Goal: Information Seeking & Learning: Learn about a topic

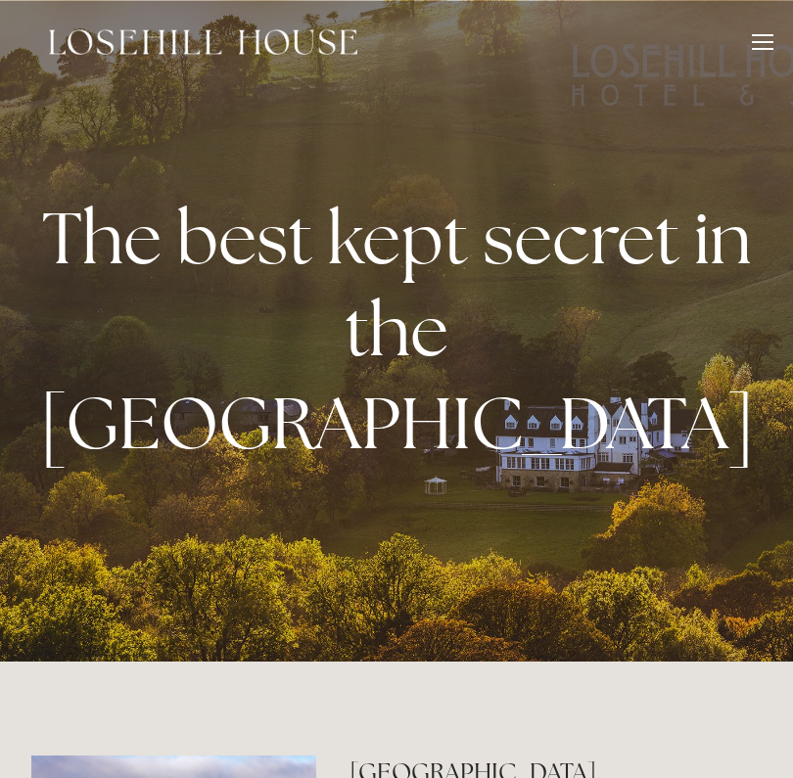
click at [767, 37] on div at bounding box center [763, 45] width 22 height 22
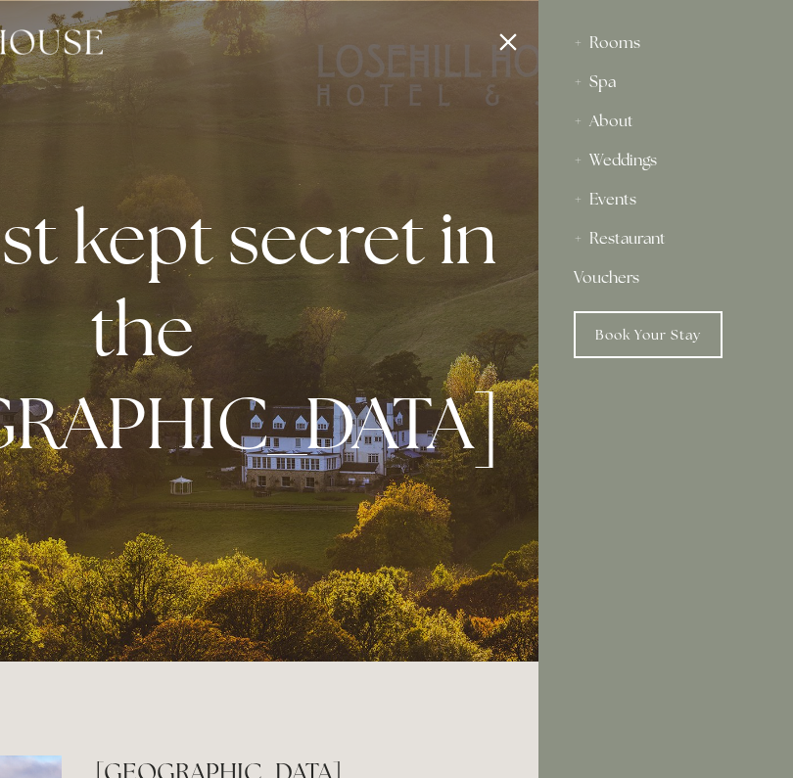
click at [599, 79] on div "Spa" at bounding box center [666, 82] width 184 height 39
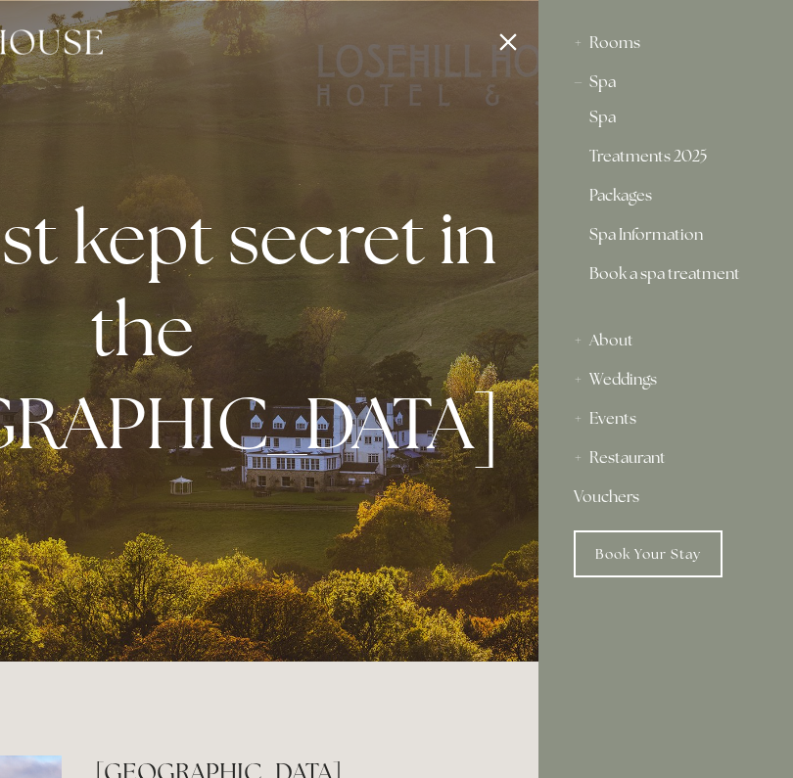
click at [599, 79] on div "Spa" at bounding box center [666, 82] width 184 height 39
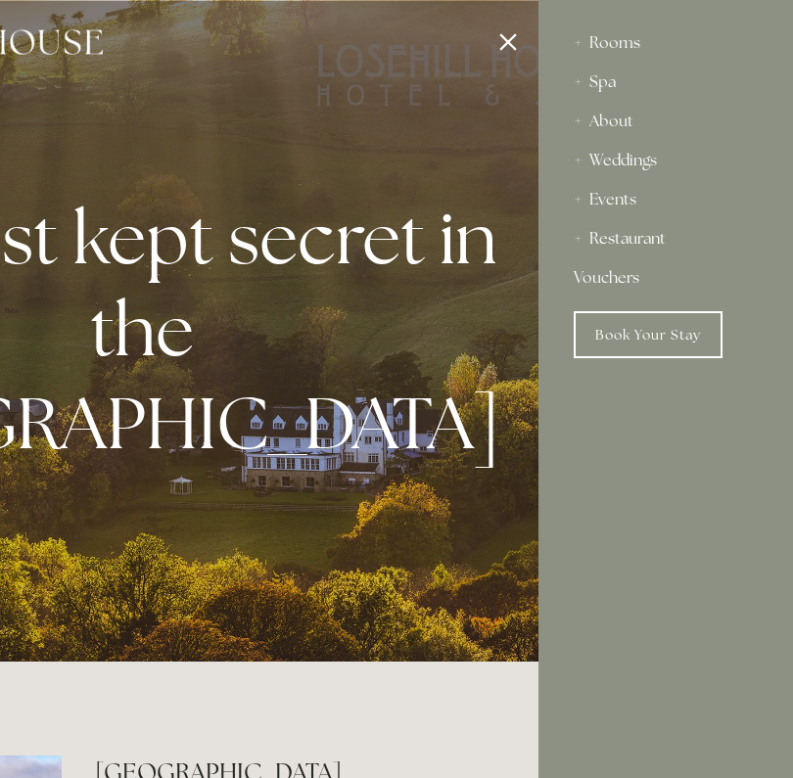
click at [618, 242] on div "Restaurant" at bounding box center [666, 238] width 184 height 39
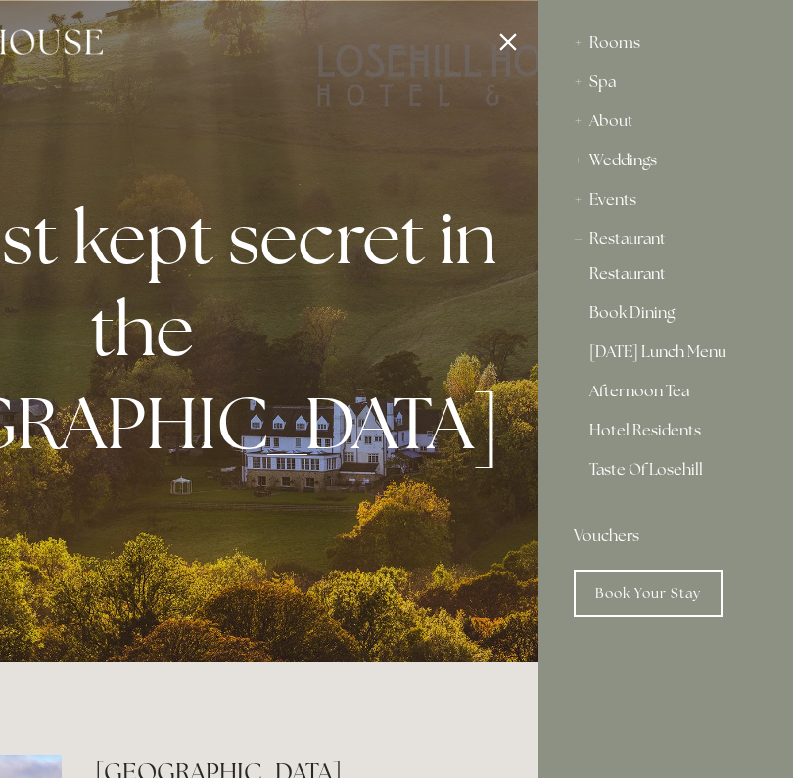
click at [629, 270] on link "Restaurant" at bounding box center [665, 277] width 153 height 23
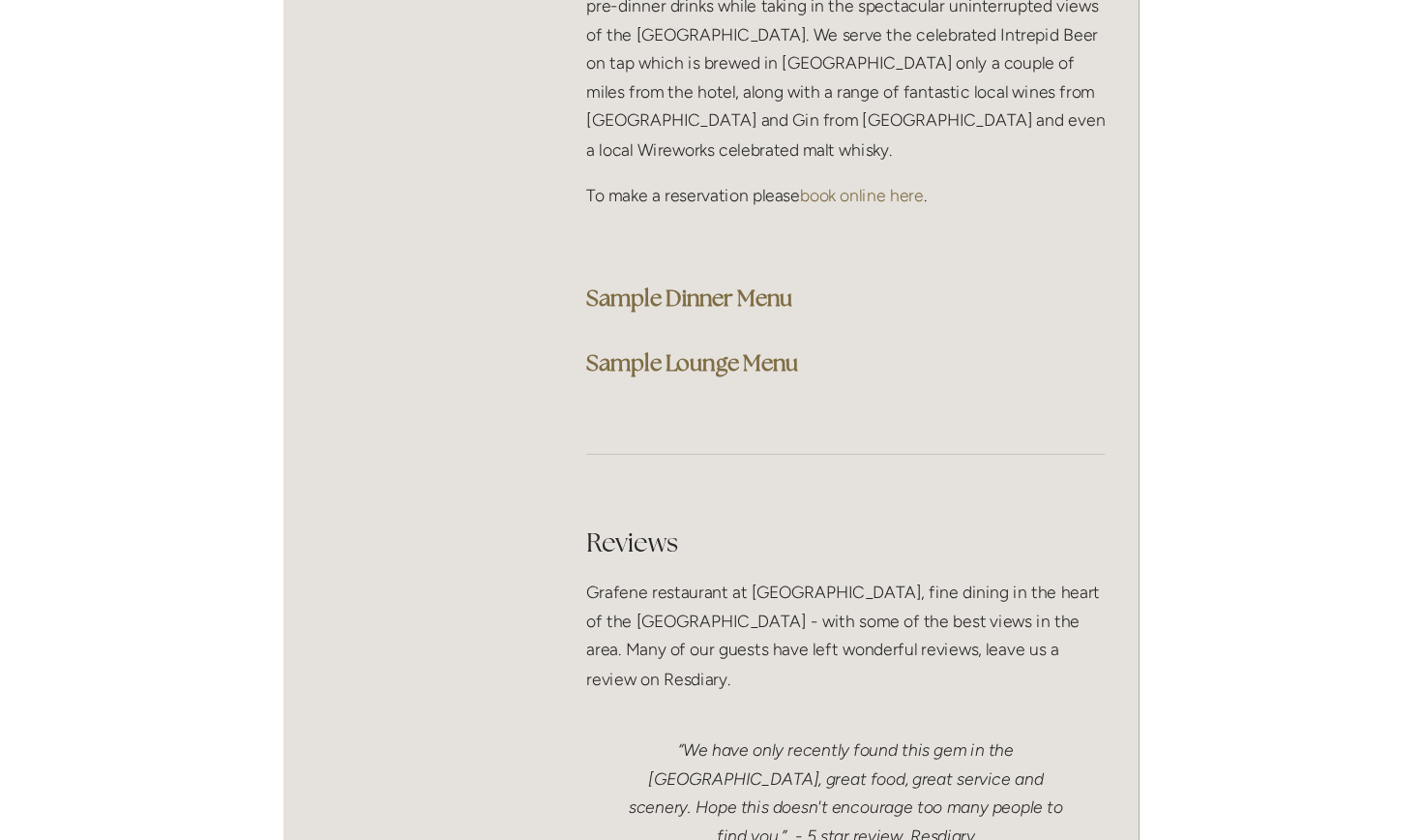
scroll to position [5453, 0]
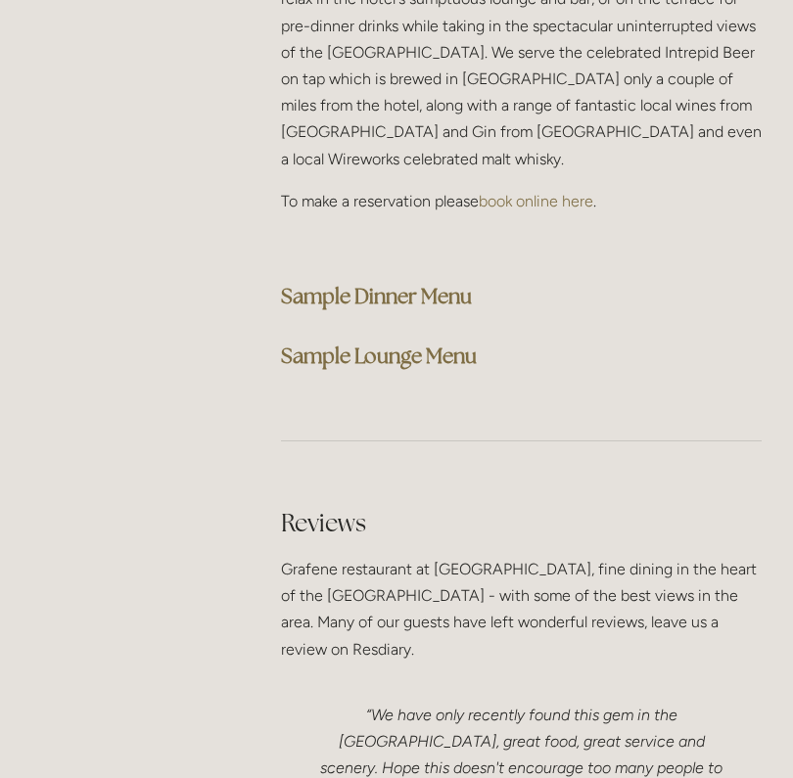
click at [365, 283] on strong "Sample Dinner Menu" at bounding box center [376, 296] width 191 height 26
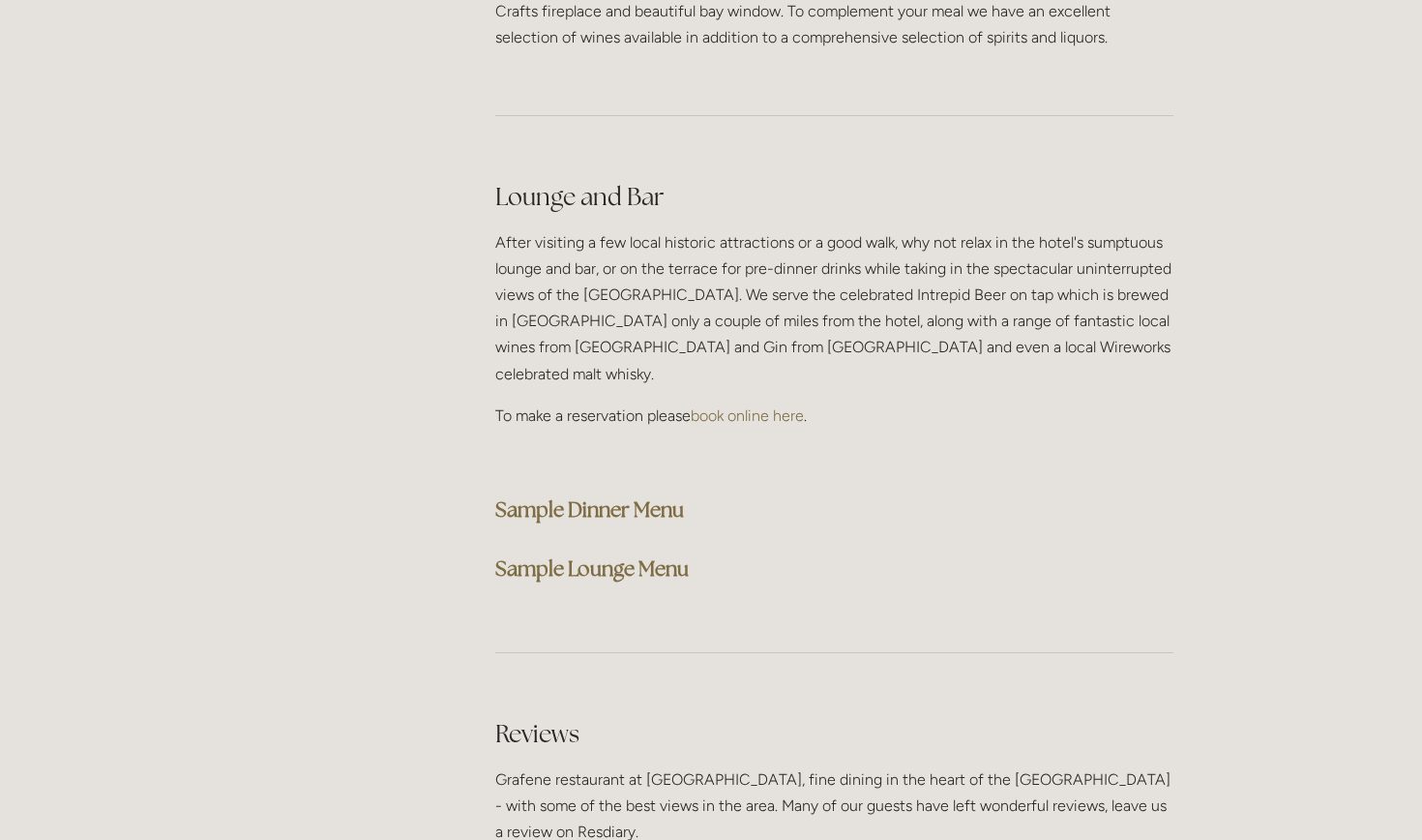
scroll to position [4755, 0]
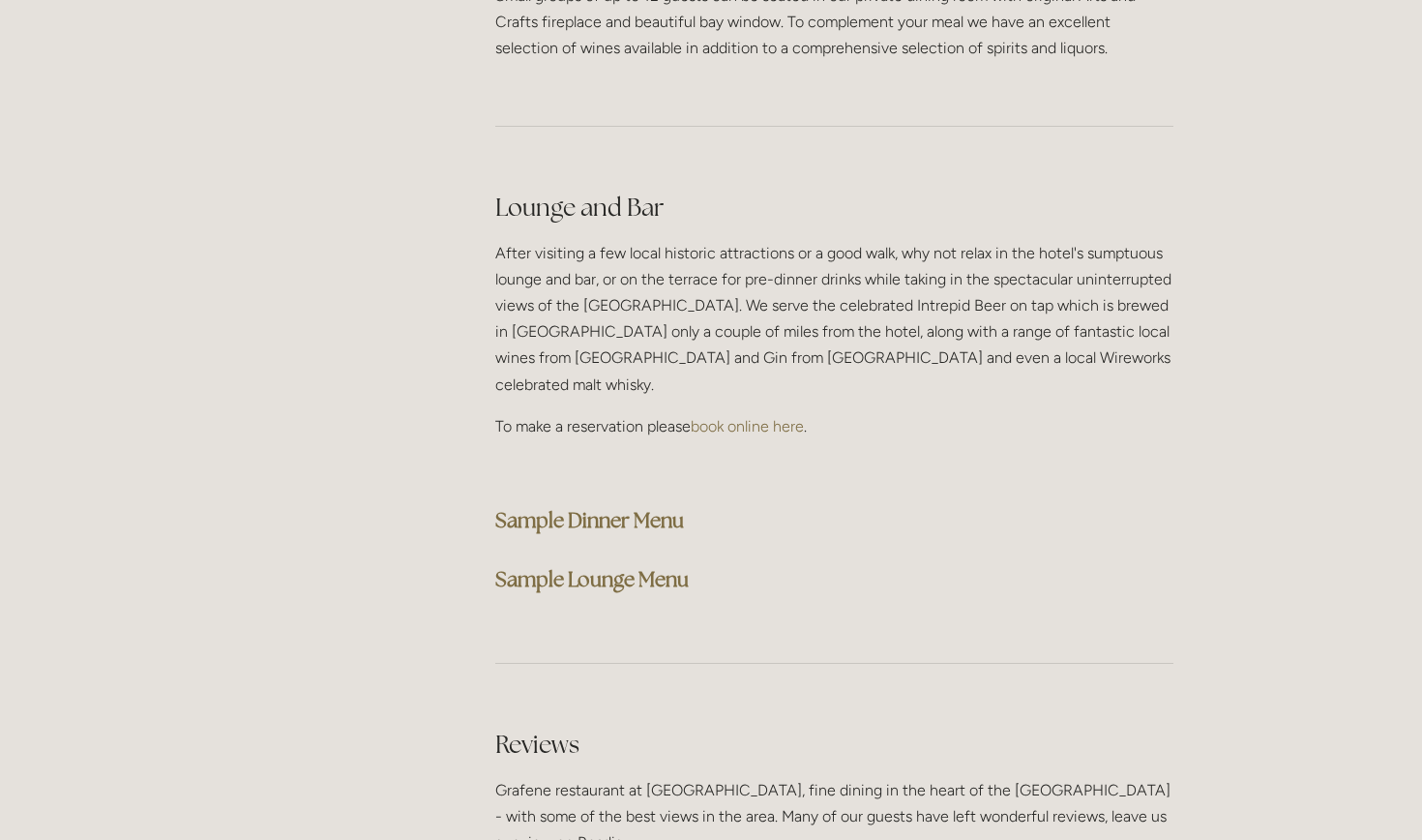
click at [659, 507] on strong "Sample Dinner Menu" at bounding box center [589, 520] width 189 height 26
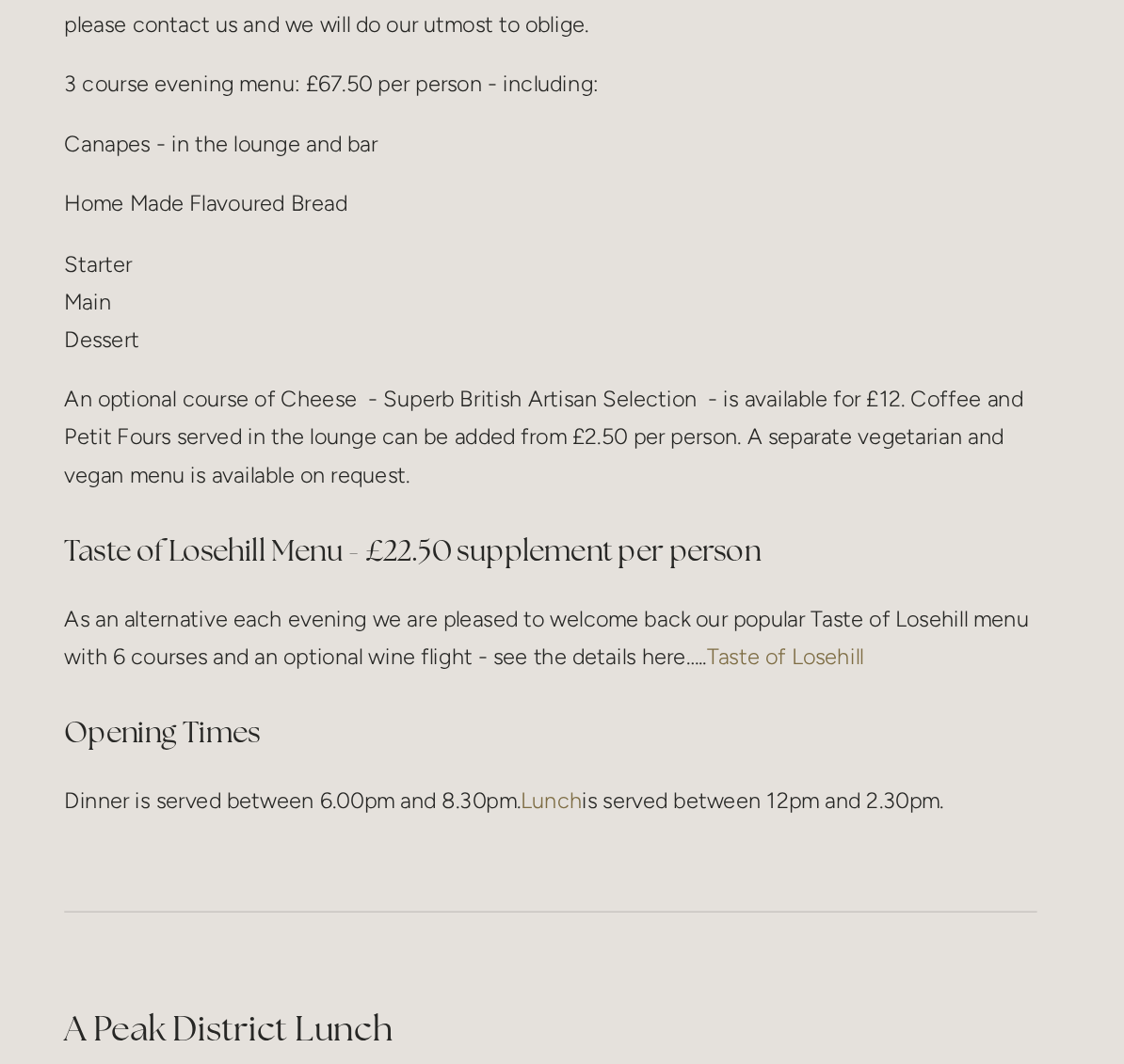
scroll to position [2100, 9]
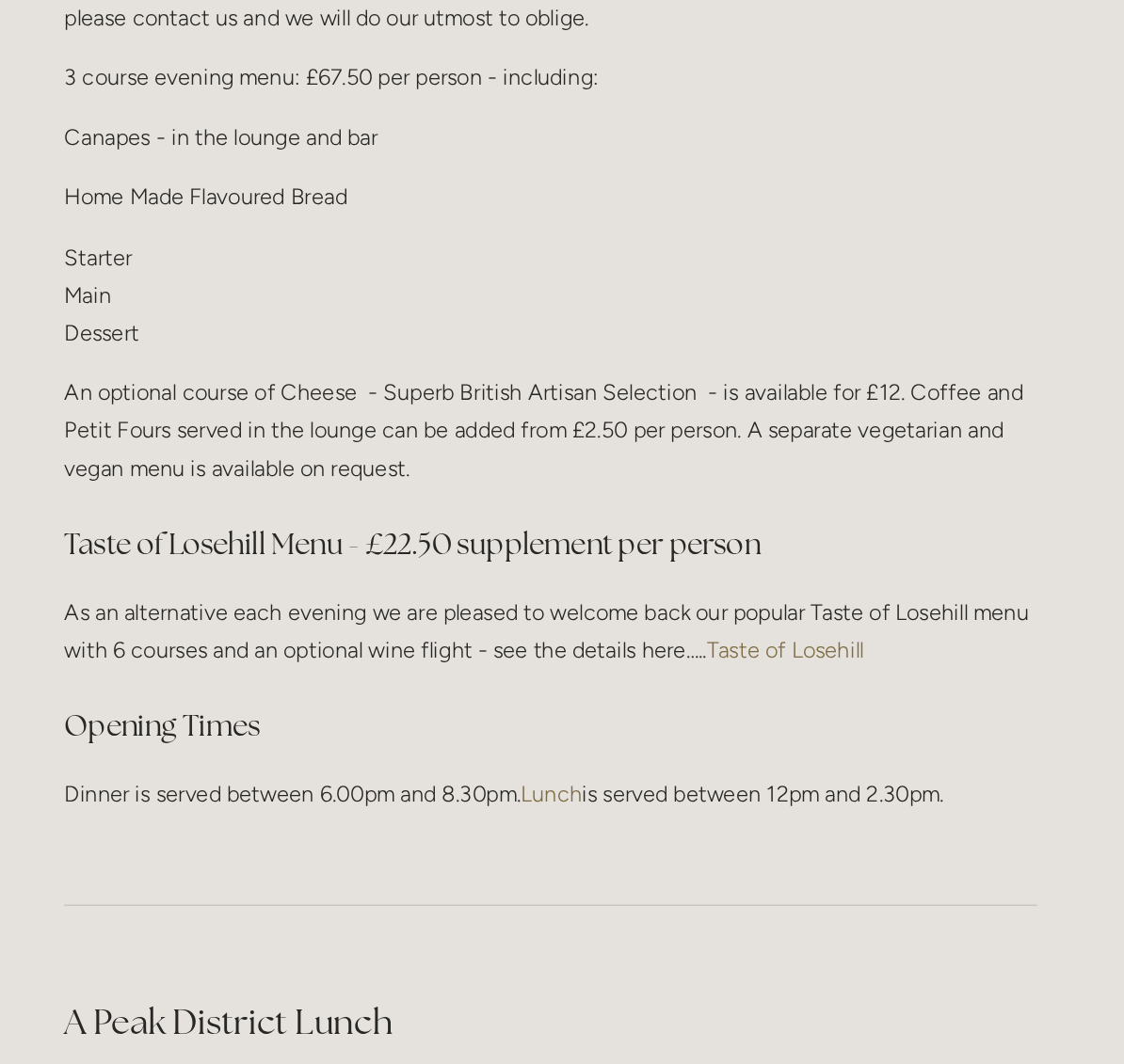
click at [762, 747] on link "Taste of Losehill" at bounding box center [837, 756] width 107 height 18
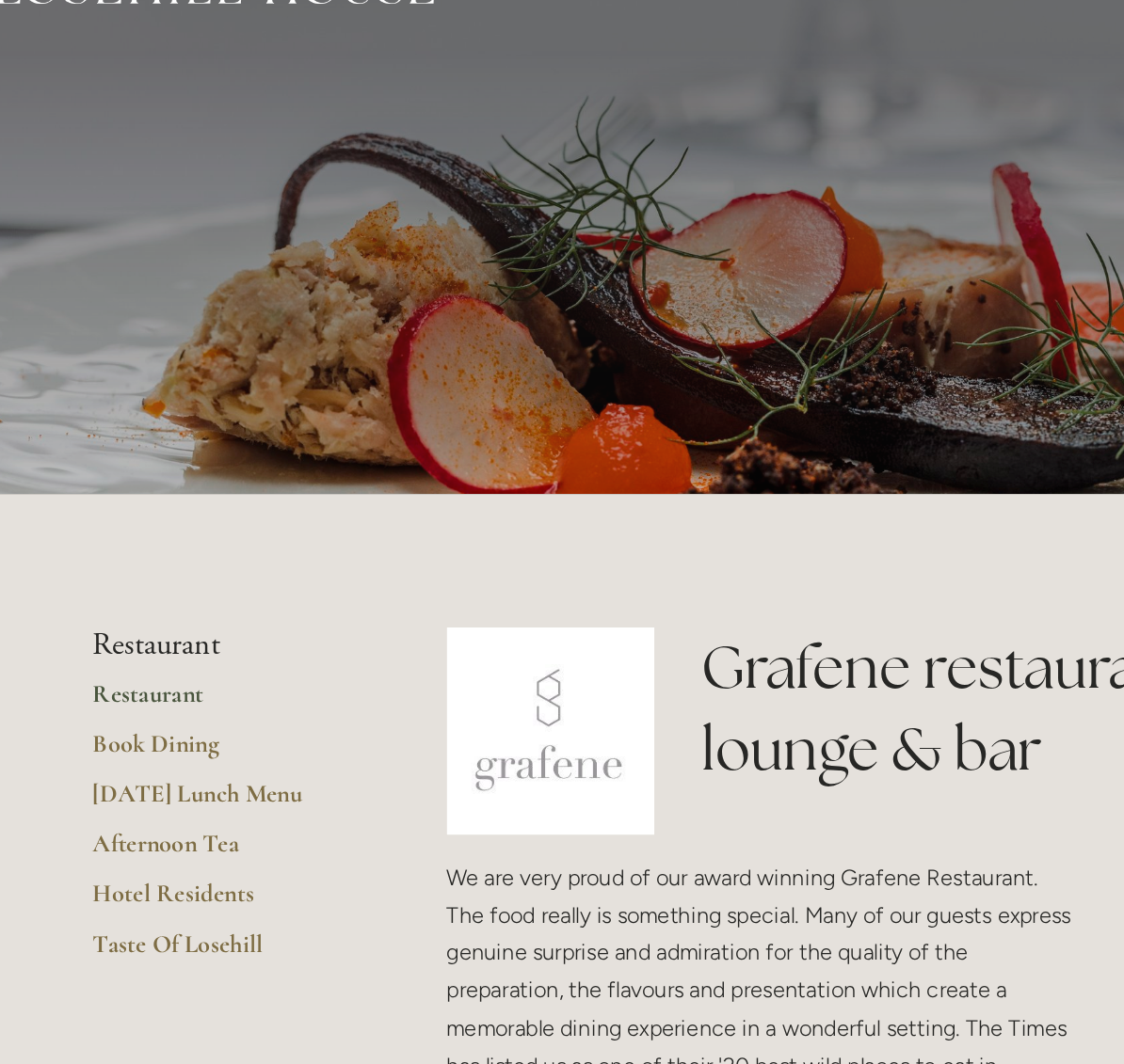
scroll to position [61, 0]
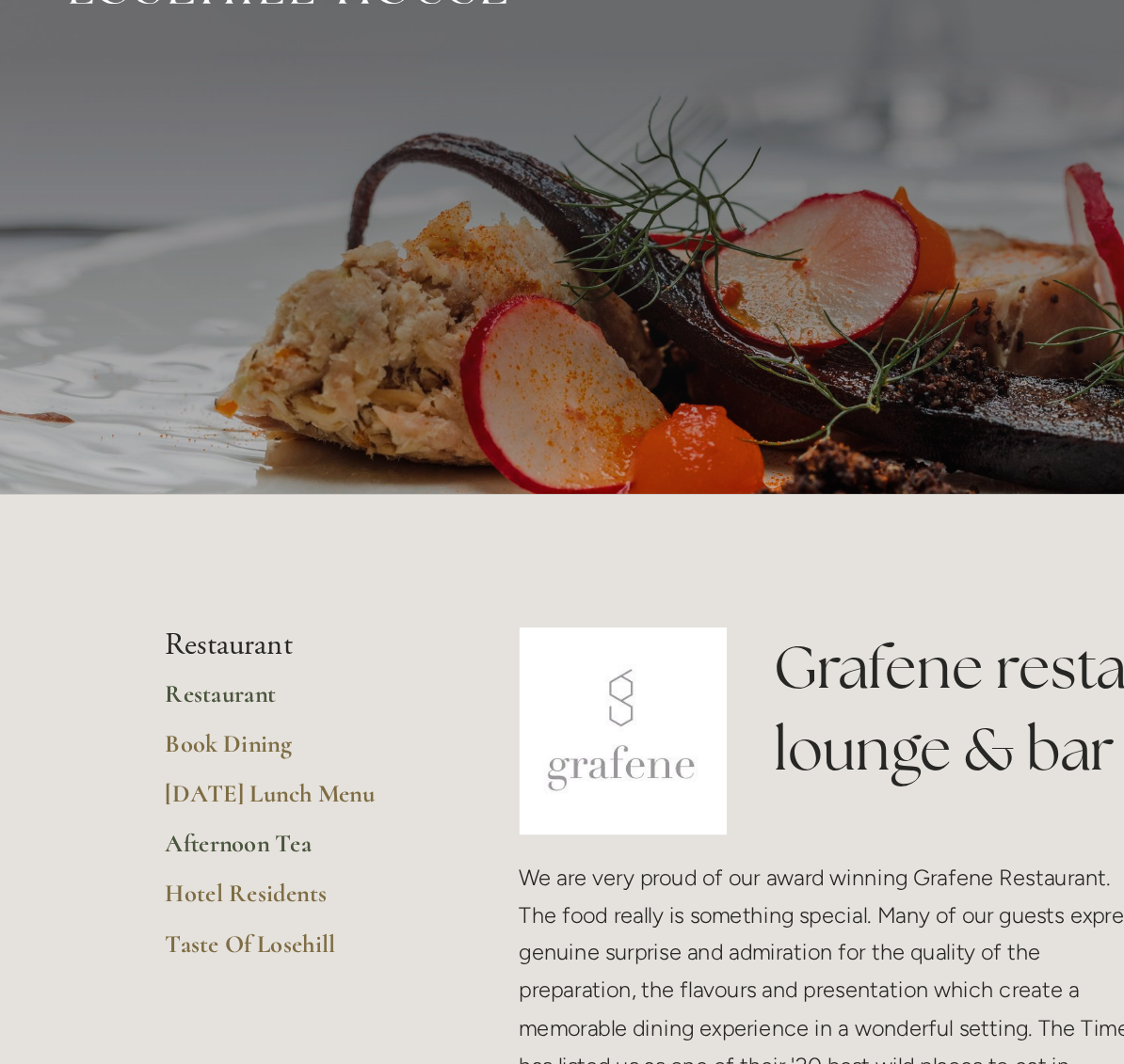
click at [177, 573] on link "Afternoon Tea" at bounding box center [202, 579] width 180 height 34
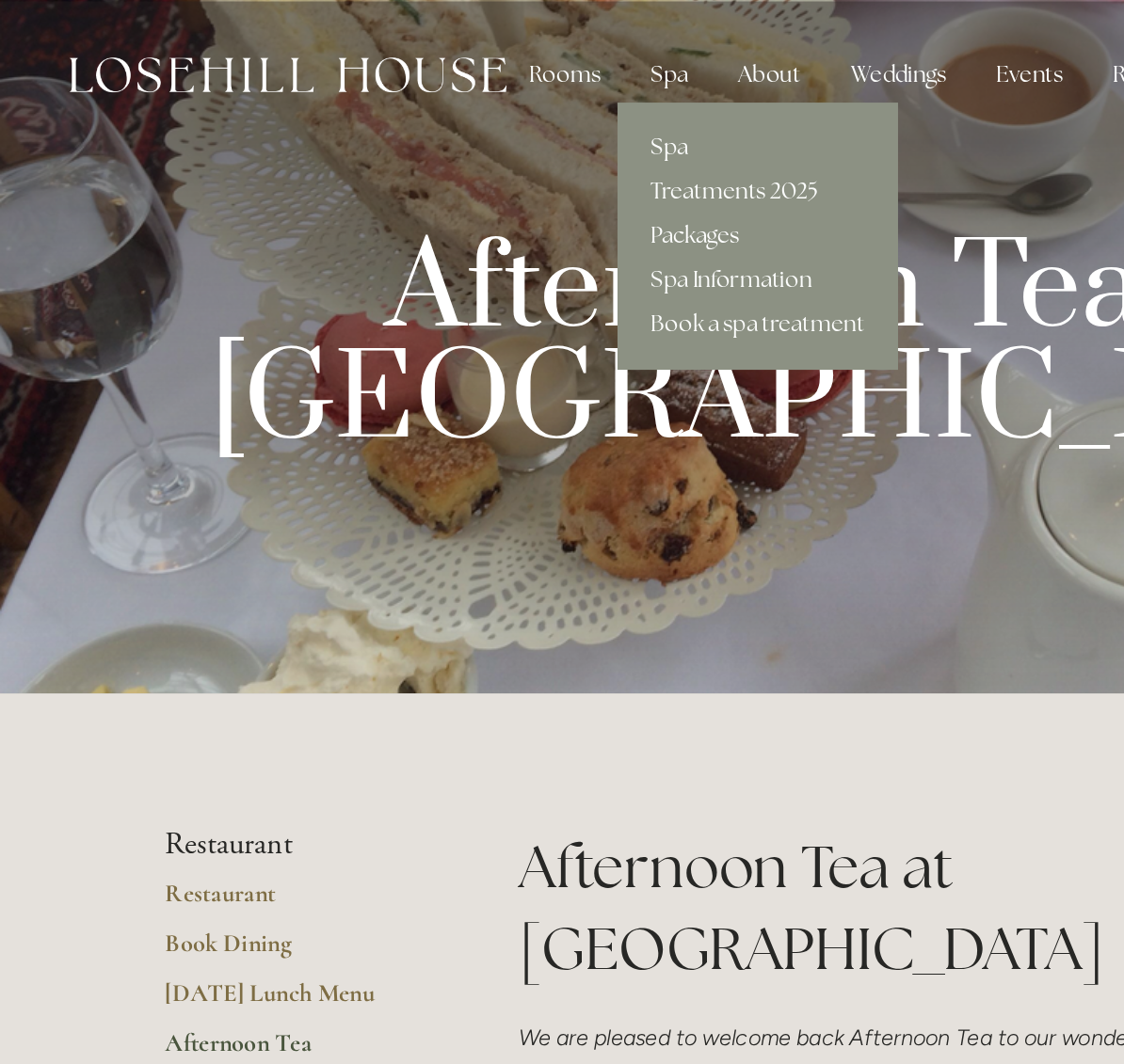
click at [462, 158] on link "Packages" at bounding box center [514, 160] width 190 height 30
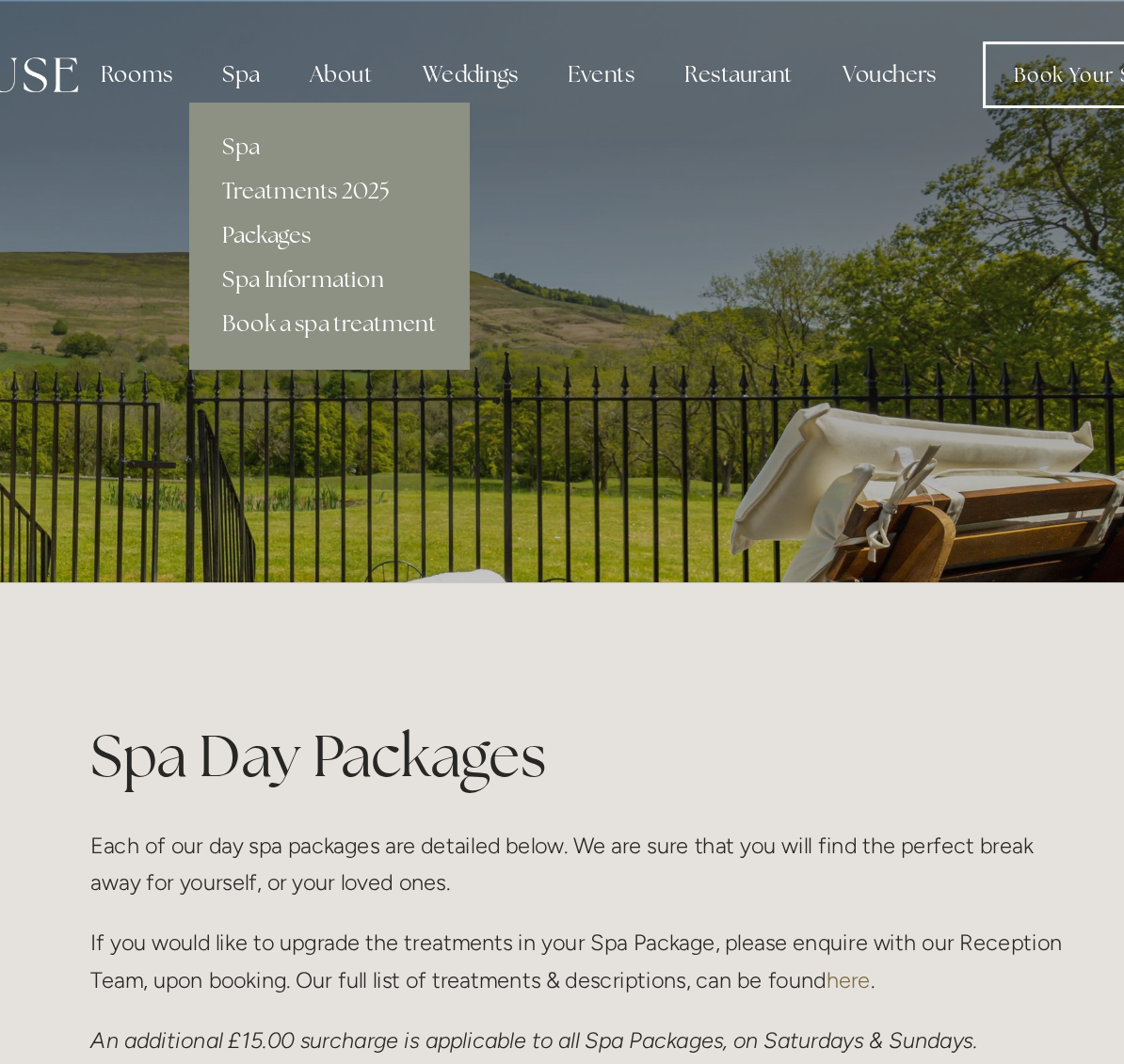
click at [419, 181] on link "Spa Information" at bounding box center [514, 189] width 190 height 30
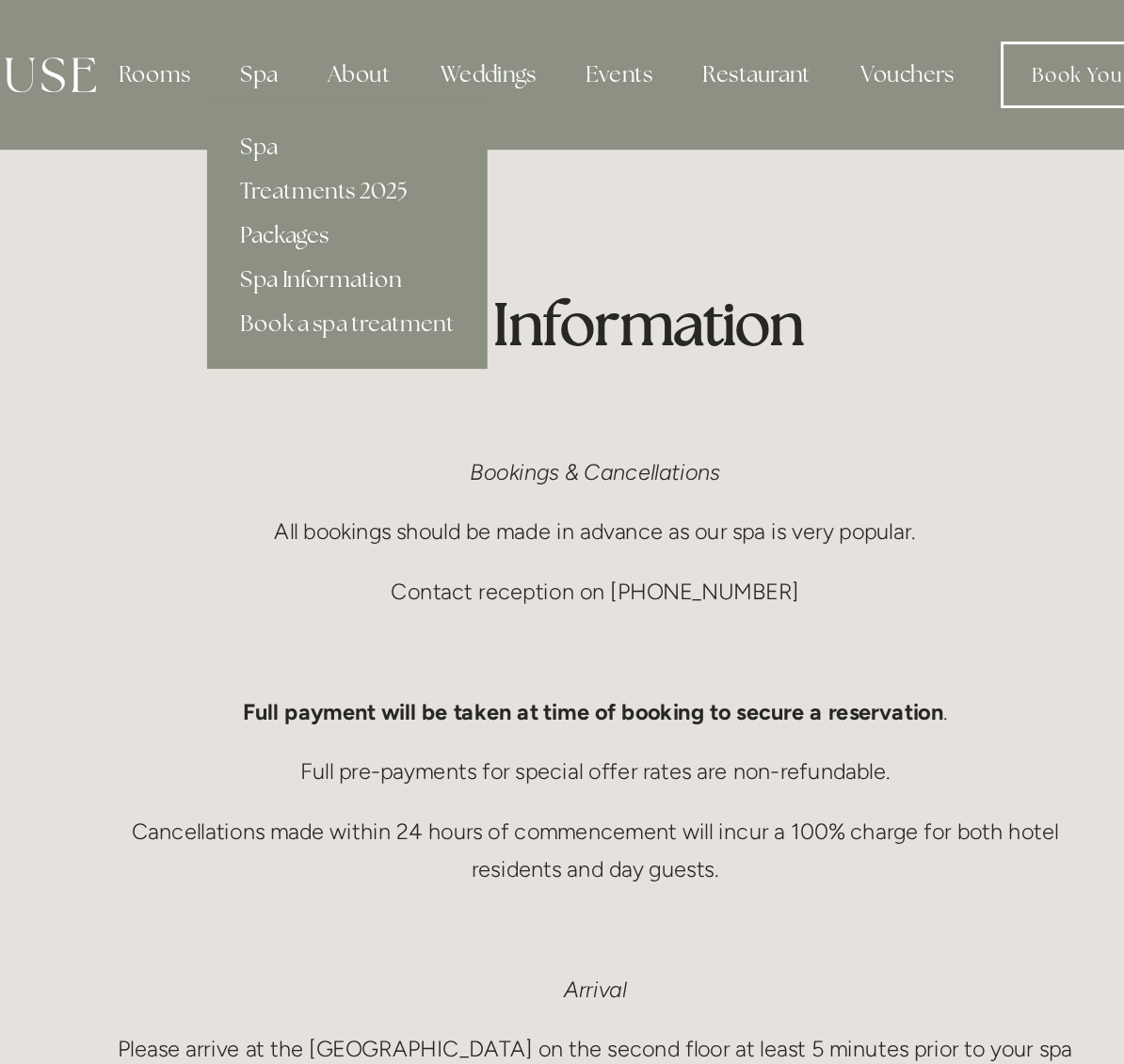
click at [419, 156] on link "Packages" at bounding box center [514, 160] width 190 height 30
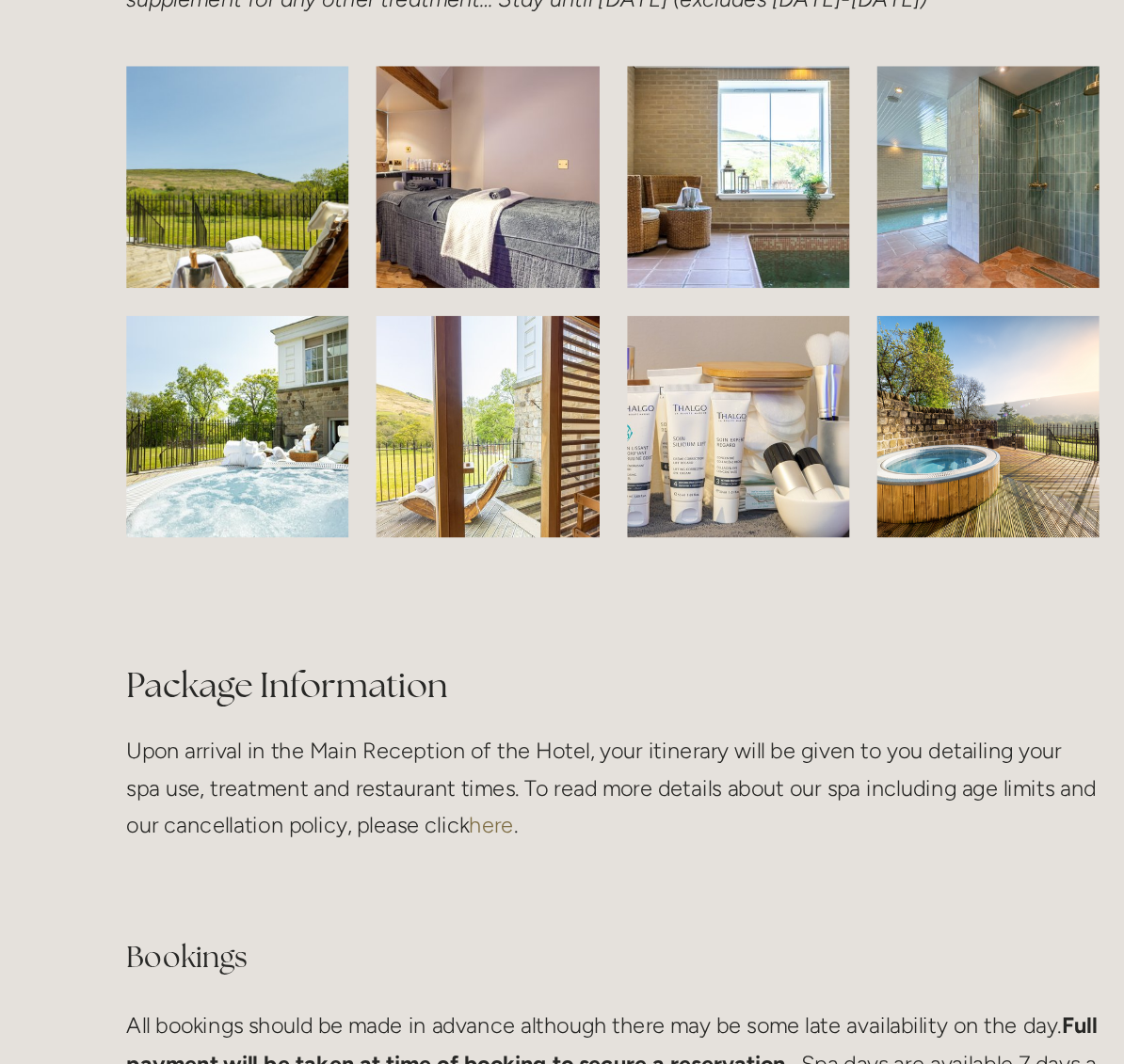
scroll to position [3027, 0]
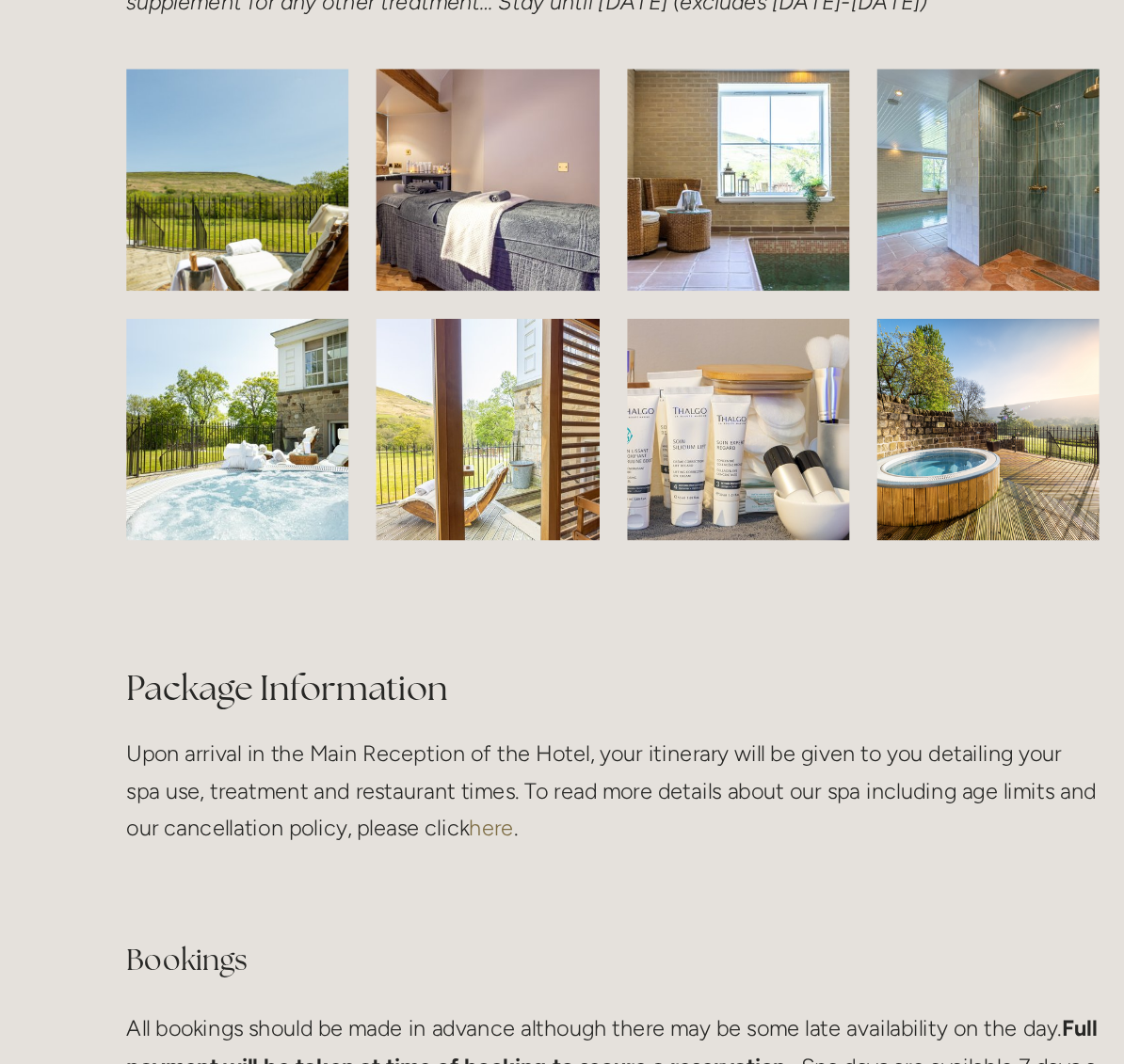
click at [314, 283] on img at bounding box center [427, 291] width 226 height 151
click at [836, 265] on img at bounding box center [936, 291] width 201 height 151
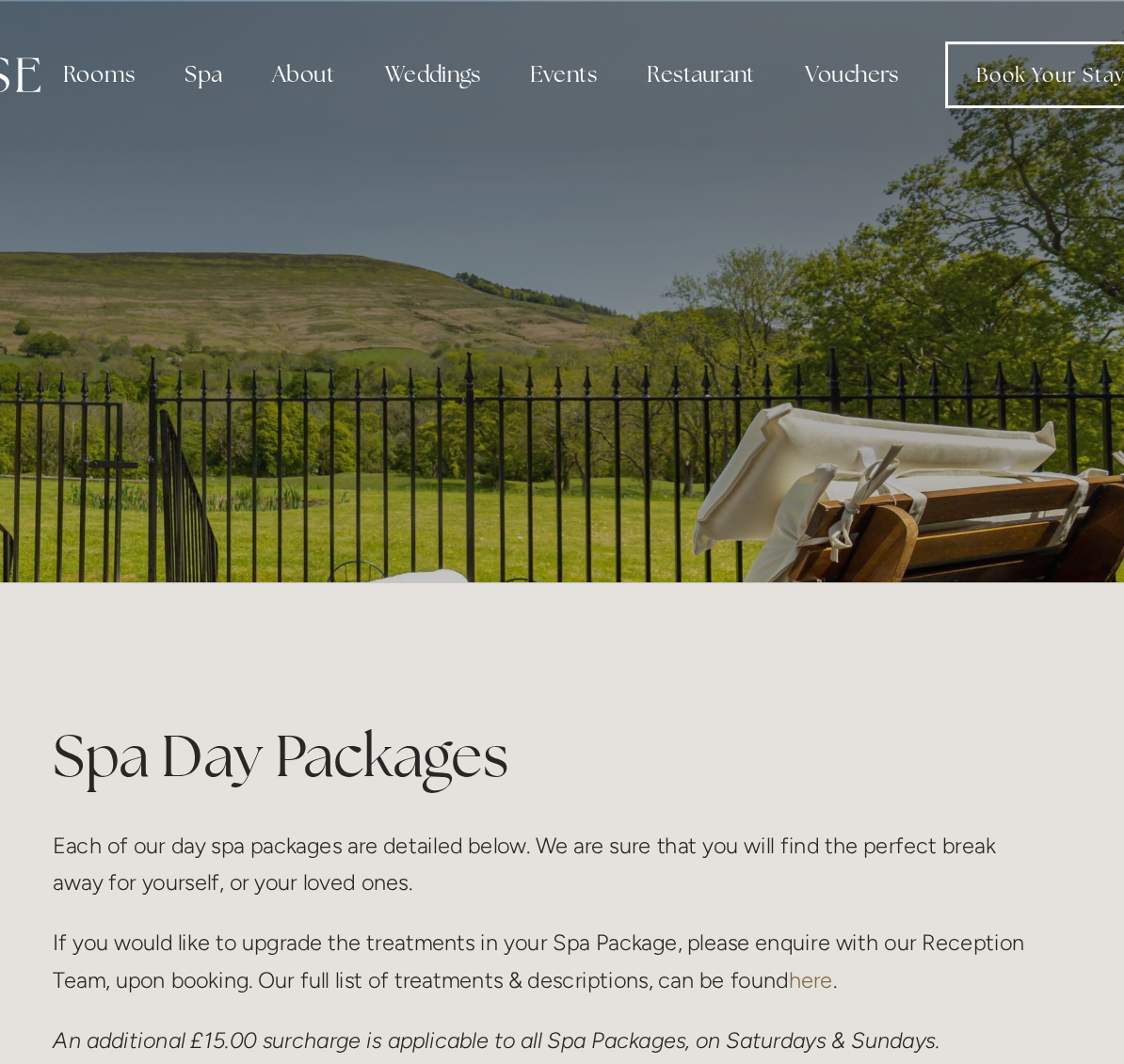
scroll to position [0, 0]
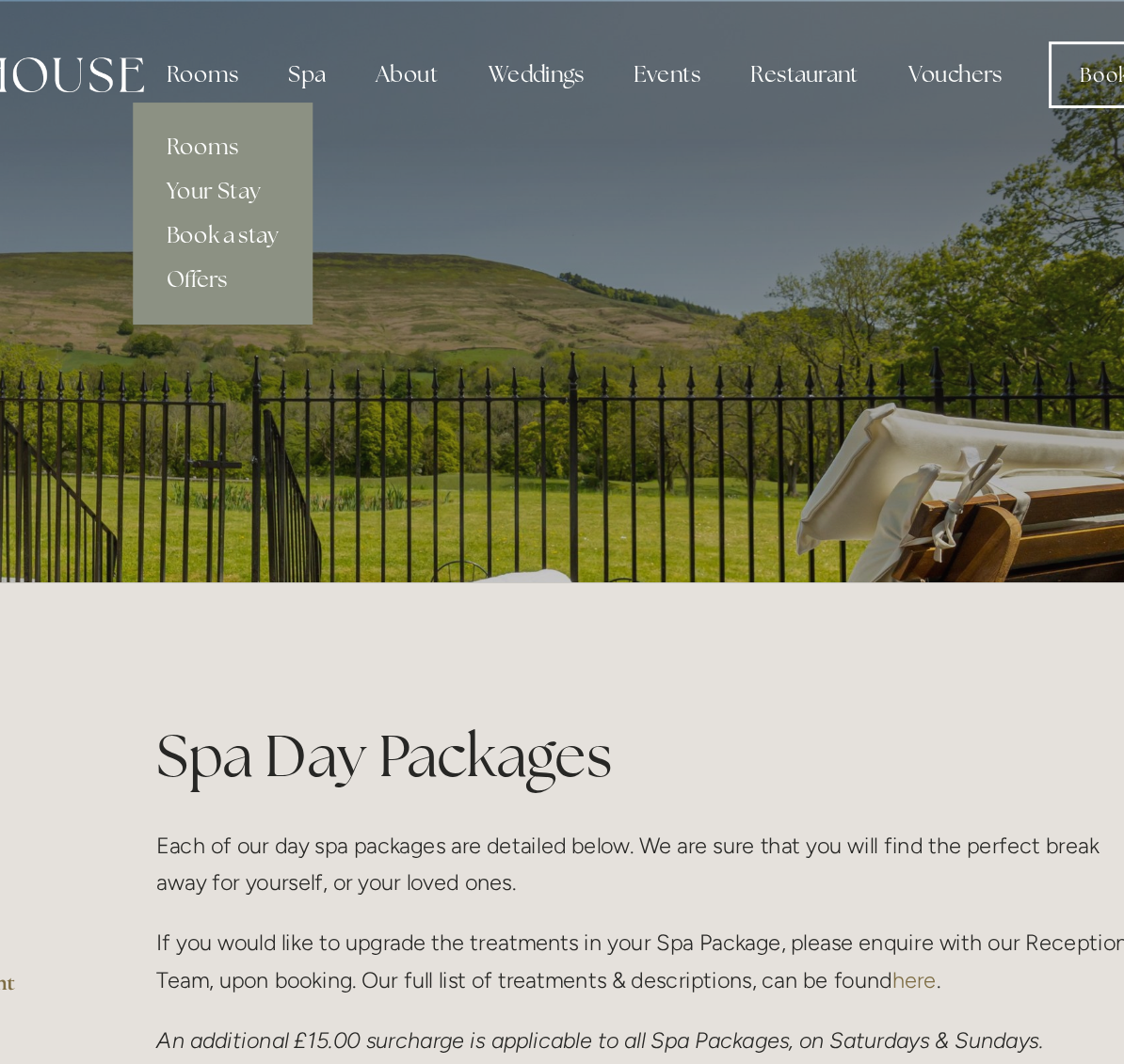
click at [337, 158] on link "Book a stay" at bounding box center [397, 160] width 121 height 30
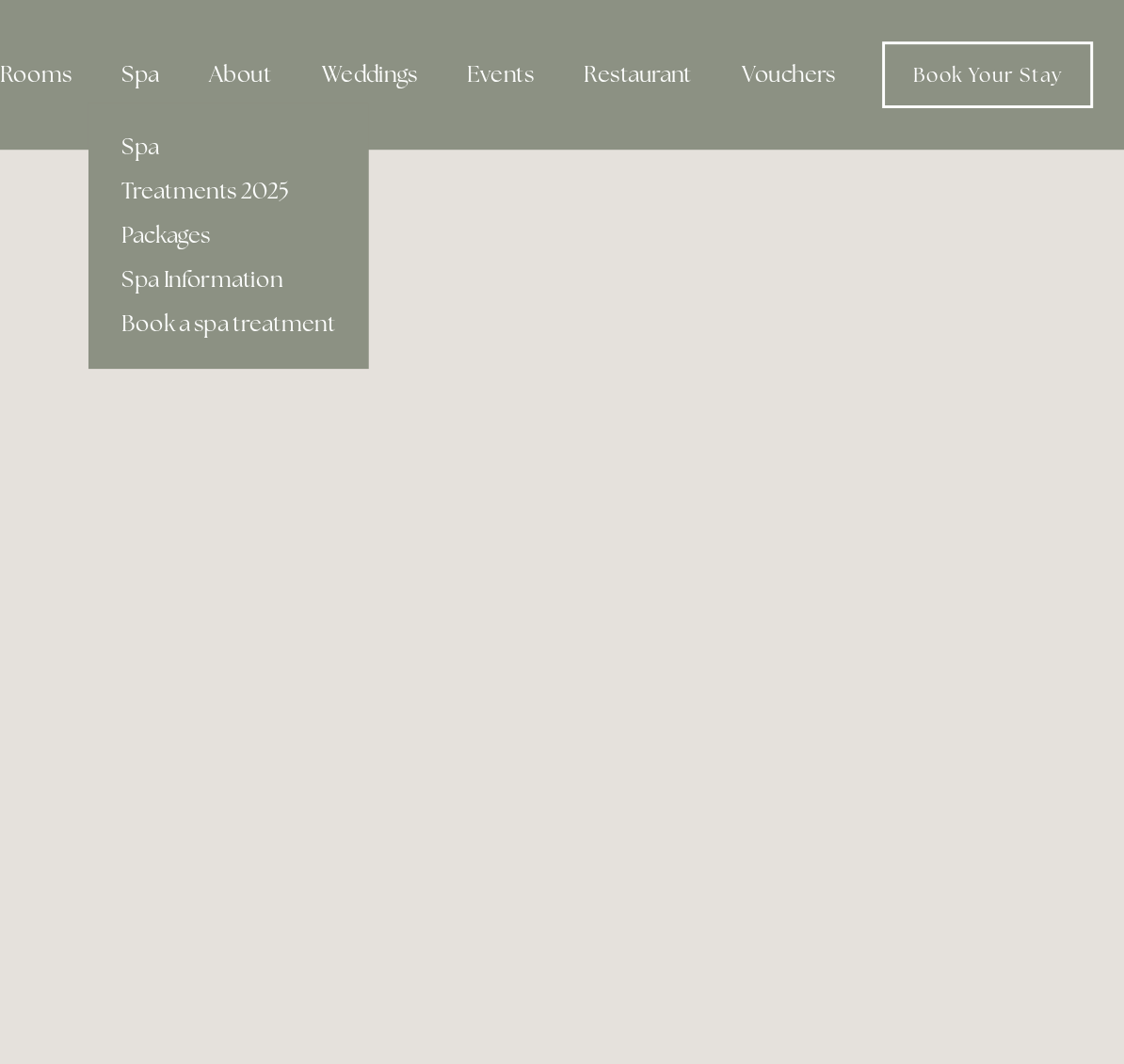
scroll to position [0, 16]
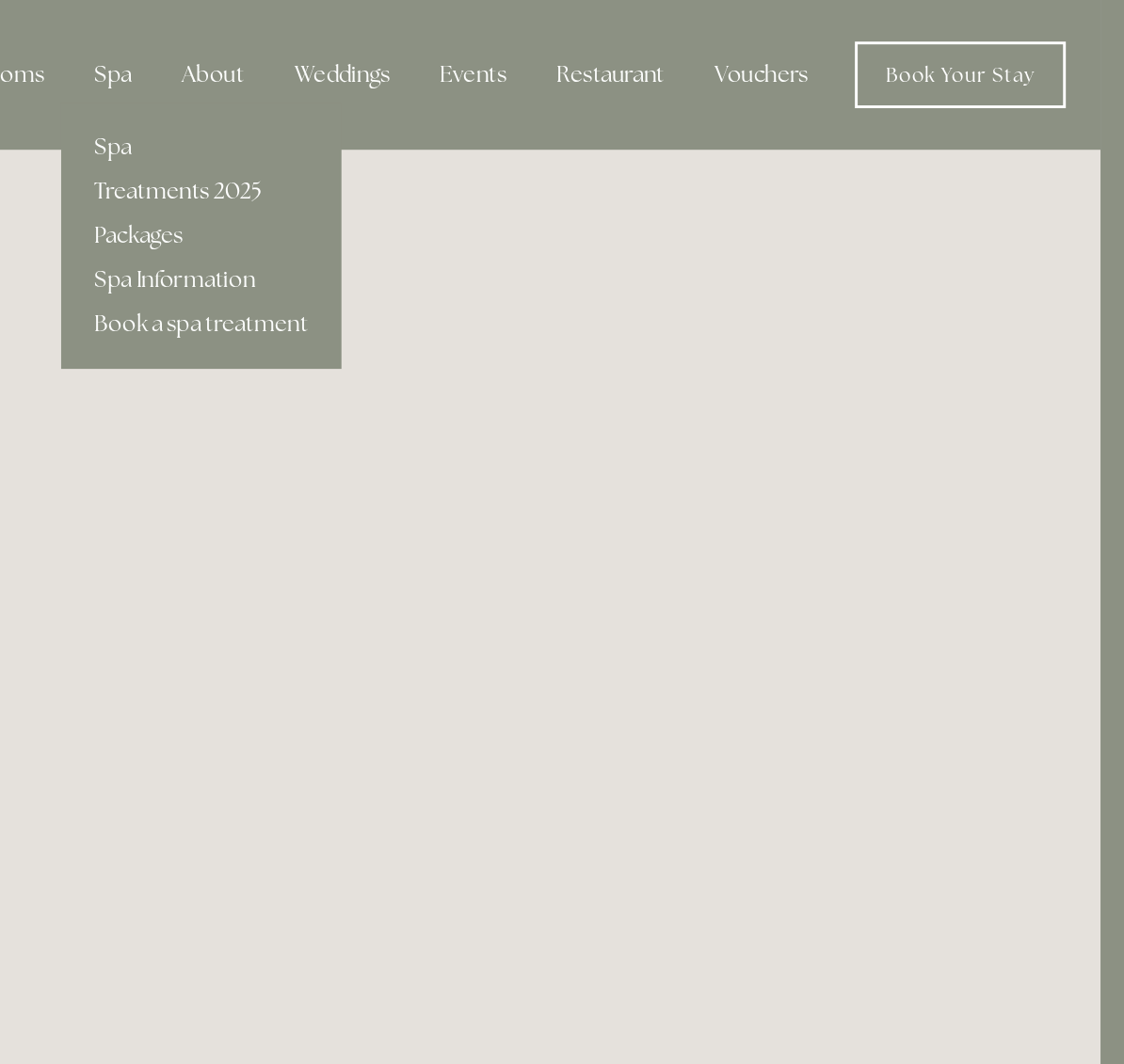
click at [403, 134] on link "Treatments 2025" at bounding box center [498, 129] width 190 height 30
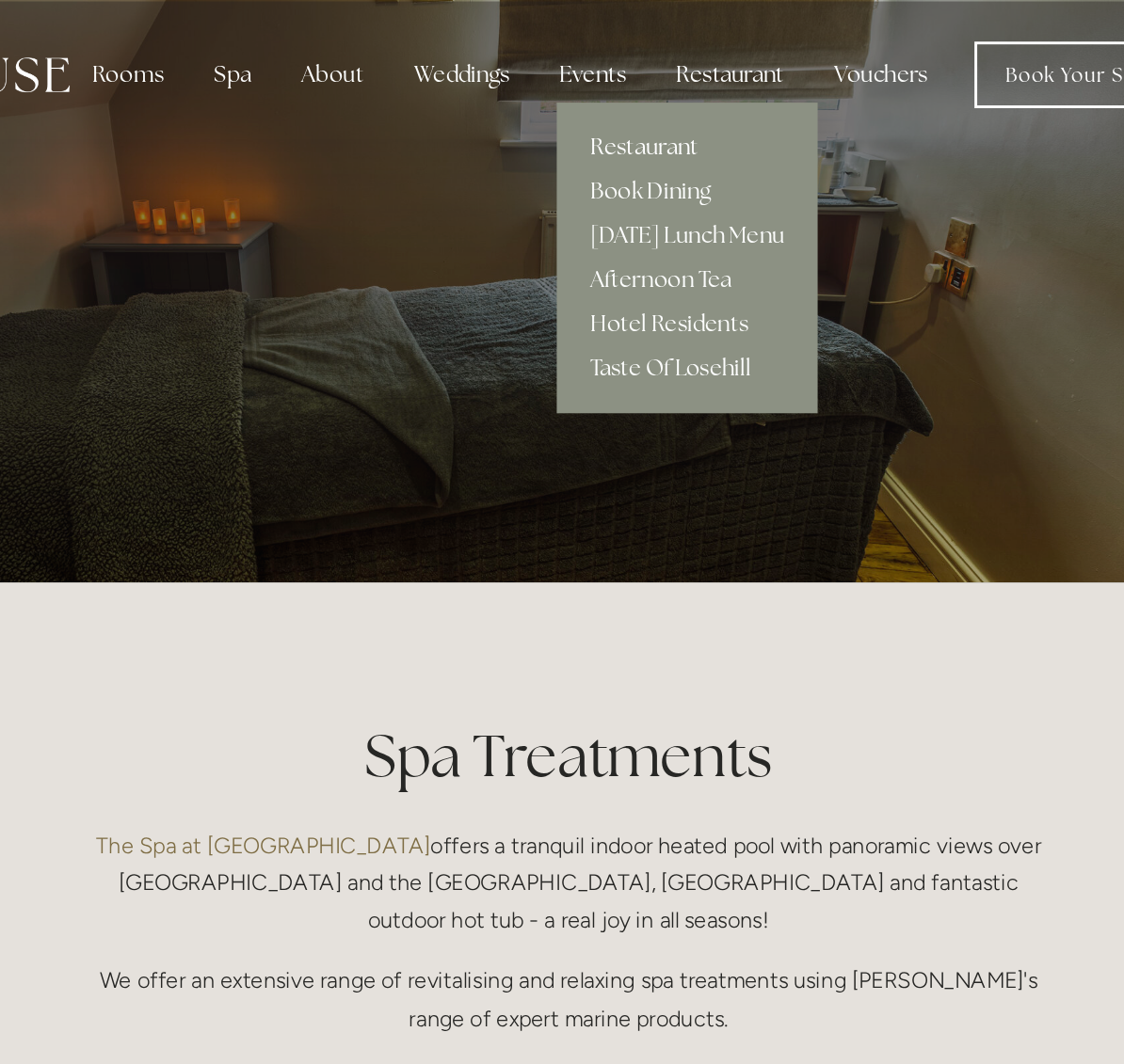
click at [674, 98] on link "Restaurant" at bounding box center [762, 99] width 177 height 30
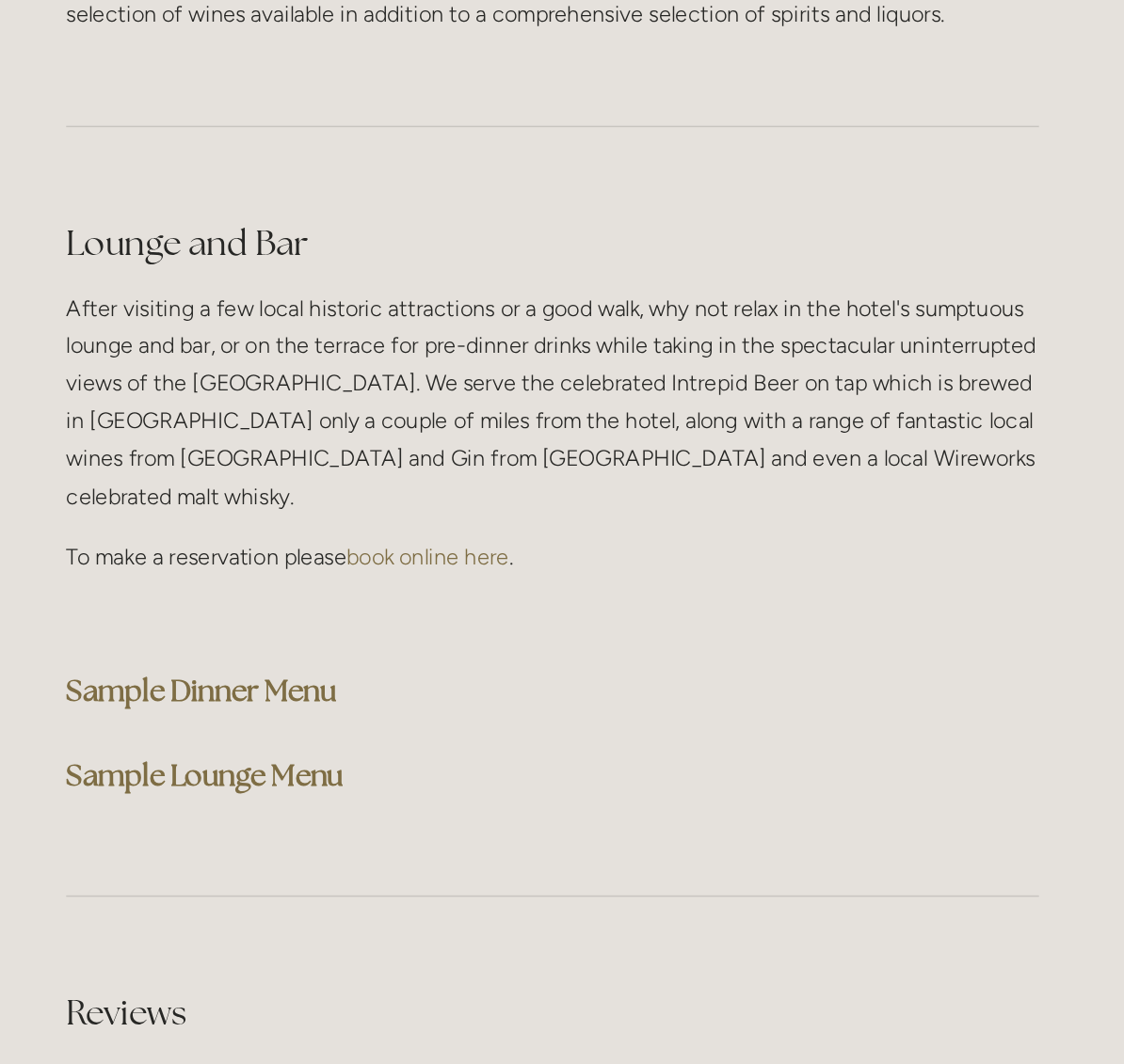
scroll to position [4657, 0]
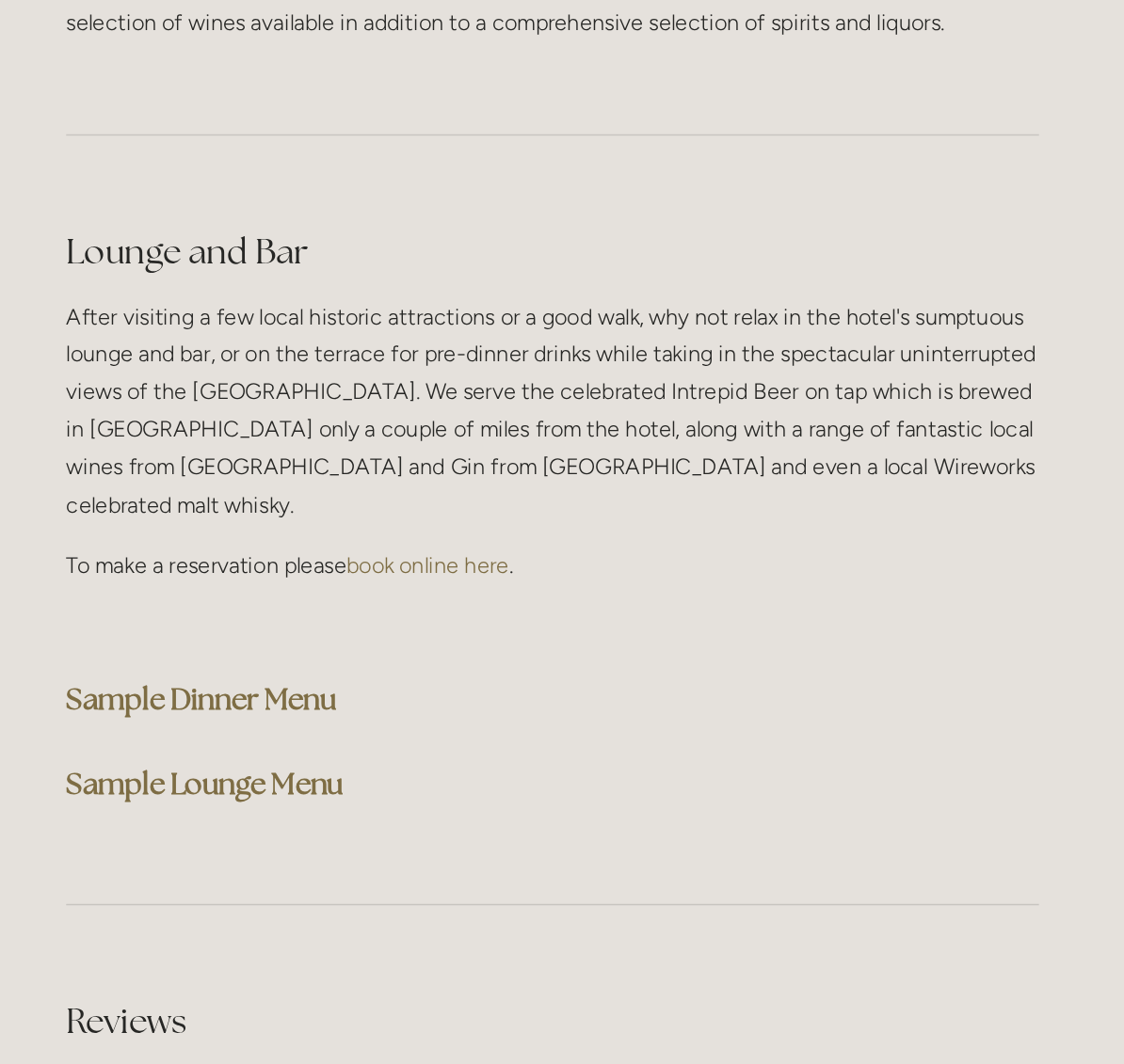
click at [352, 462] on strong "Sample Dinner Menu" at bounding box center [443, 475] width 184 height 25
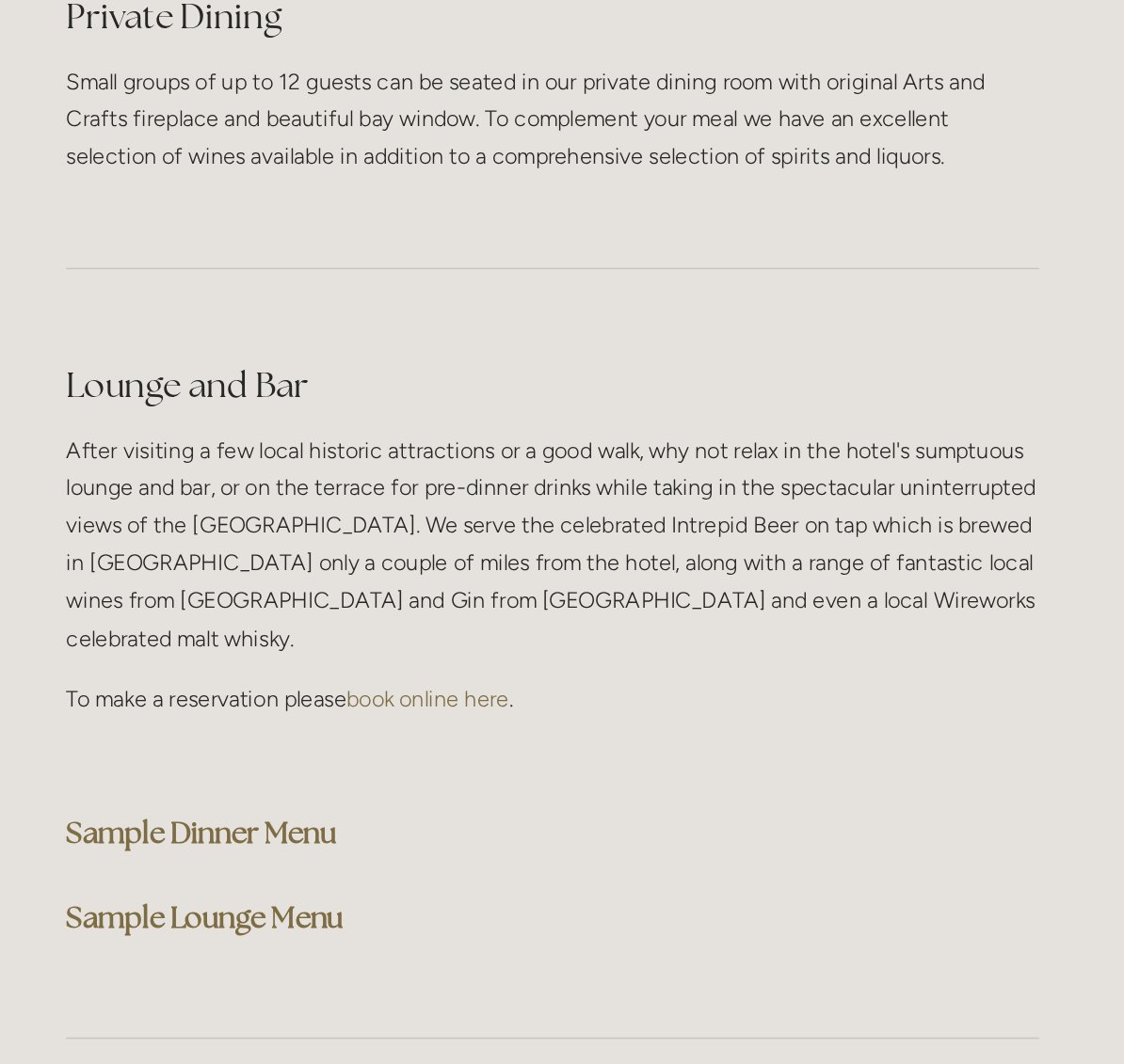
scroll to position [4548, 0]
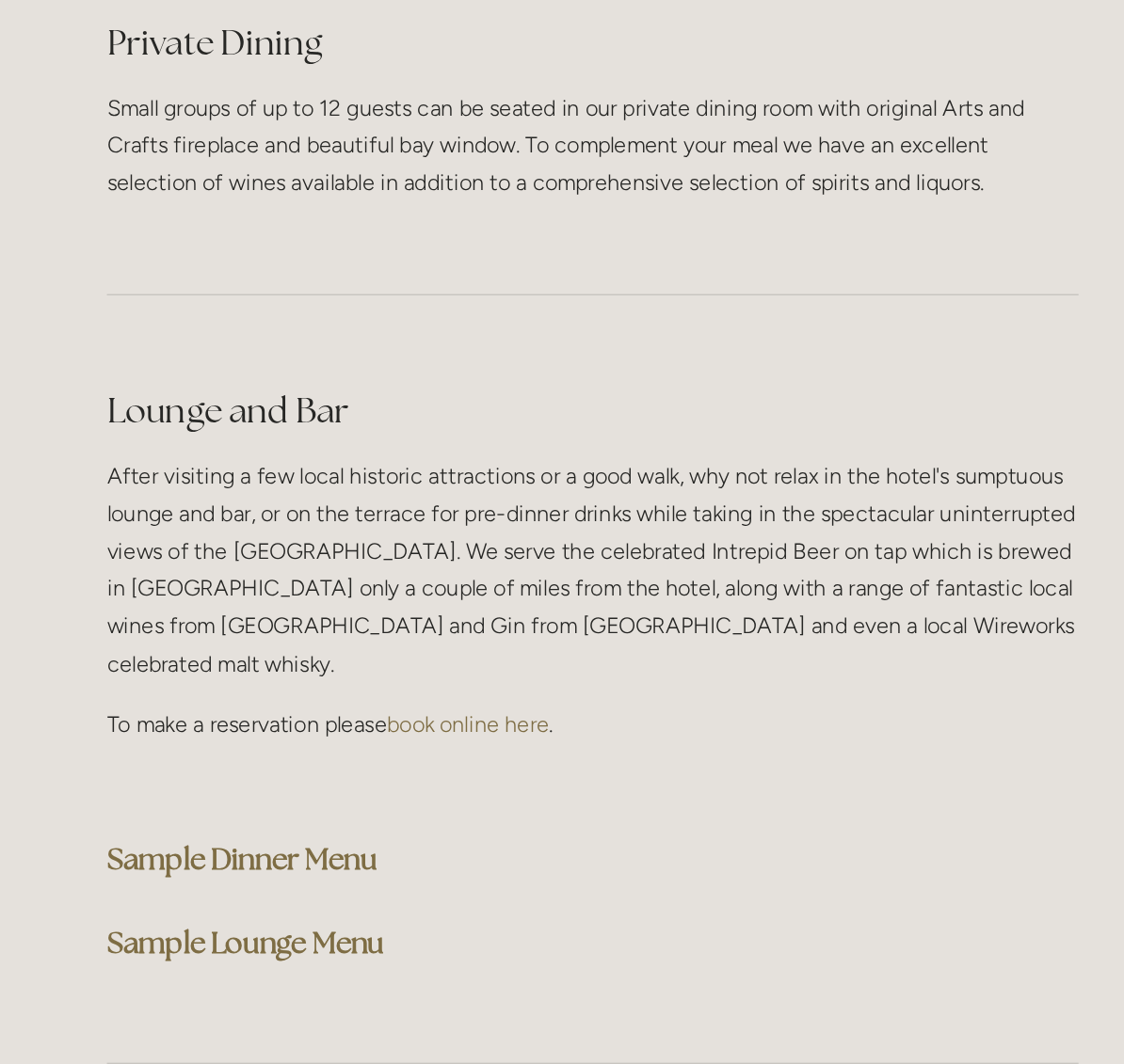
click at [352, 628] on strong "Sample Lounge Menu" at bounding box center [446, 640] width 188 height 25
